Goal: Learn about a topic

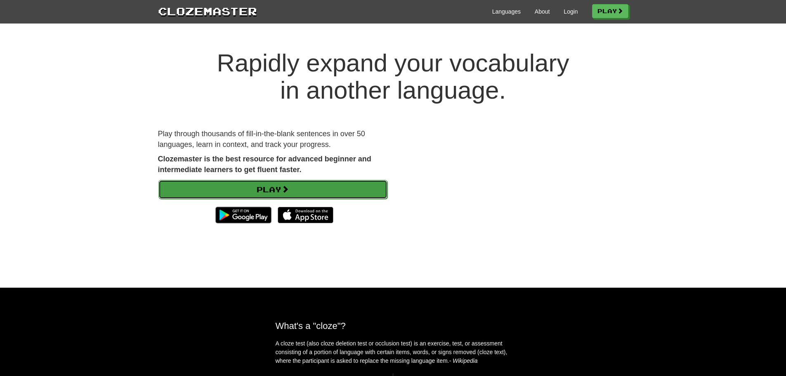
click at [346, 190] on link "Play" at bounding box center [272, 189] width 229 height 19
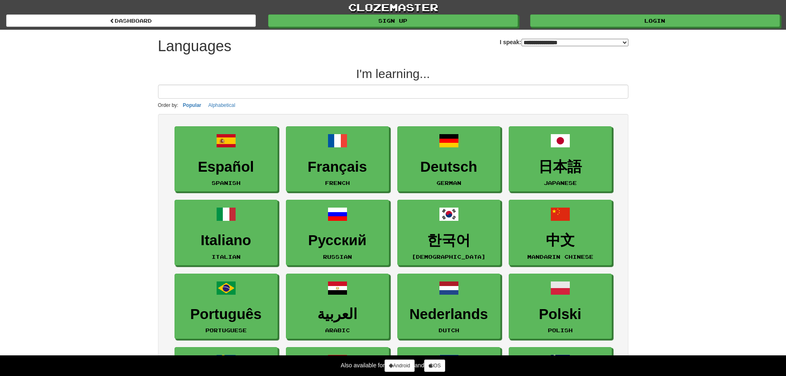
select select "*******"
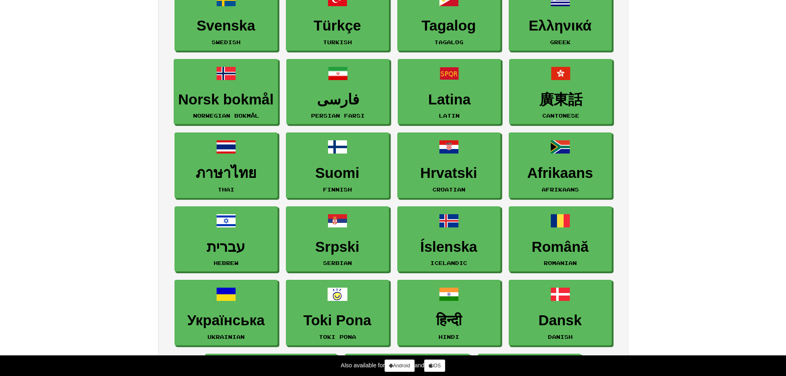
scroll to position [235, 0]
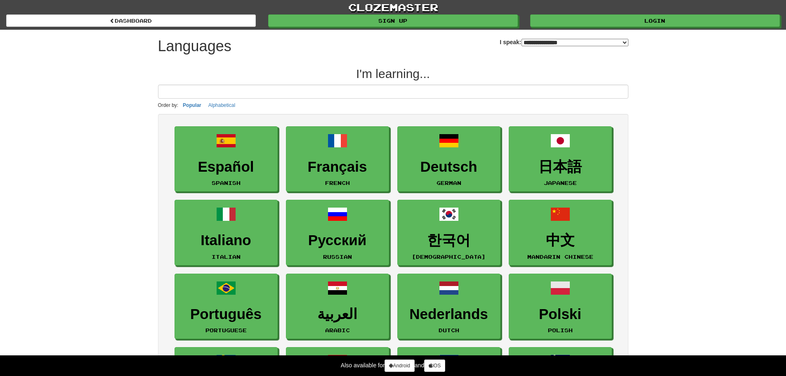
select select "*******"
